Goal: Task Accomplishment & Management: Use online tool/utility

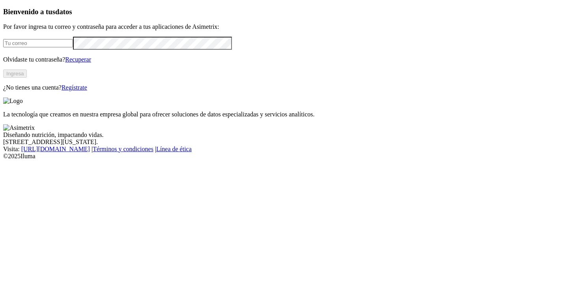
type input "[PERSON_NAME][EMAIL_ADDRESS][DOMAIN_NAME]"
click at [27, 78] on button "Ingresa" at bounding box center [15, 73] width 24 height 8
click at [73, 47] on input "[PERSON_NAME][EMAIL_ADDRESS][DOMAIN_NAME]" at bounding box center [38, 43] width 70 height 8
type input "a"
click input "submit" at bounding box center [0, 0] width 0 height 0
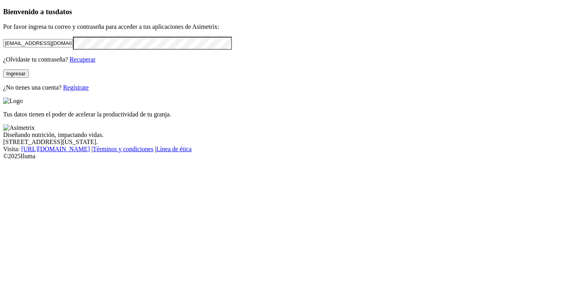
click at [29, 78] on button "Ingresar" at bounding box center [16, 73] width 26 height 8
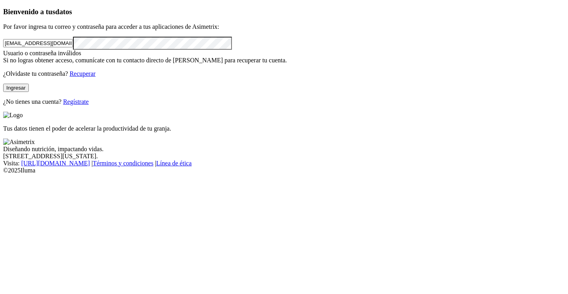
click input "submit" at bounding box center [0, 0] width 0 height 0
click at [73, 47] on input "granjacerezales@hotmail.com" at bounding box center [38, 43] width 70 height 8
type input "g"
type input "alejandro.henaov@gmail.com"
click at [29, 92] on button "Ingresar" at bounding box center [16, 88] width 26 height 8
